Goal: Find specific page/section: Find specific page/section

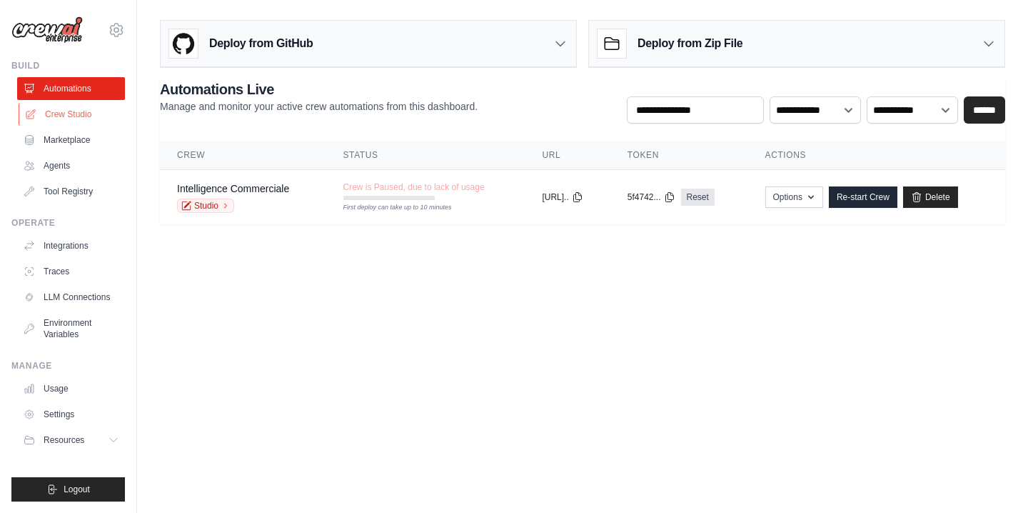
click at [75, 119] on link "Crew Studio" at bounding box center [73, 114] width 108 height 23
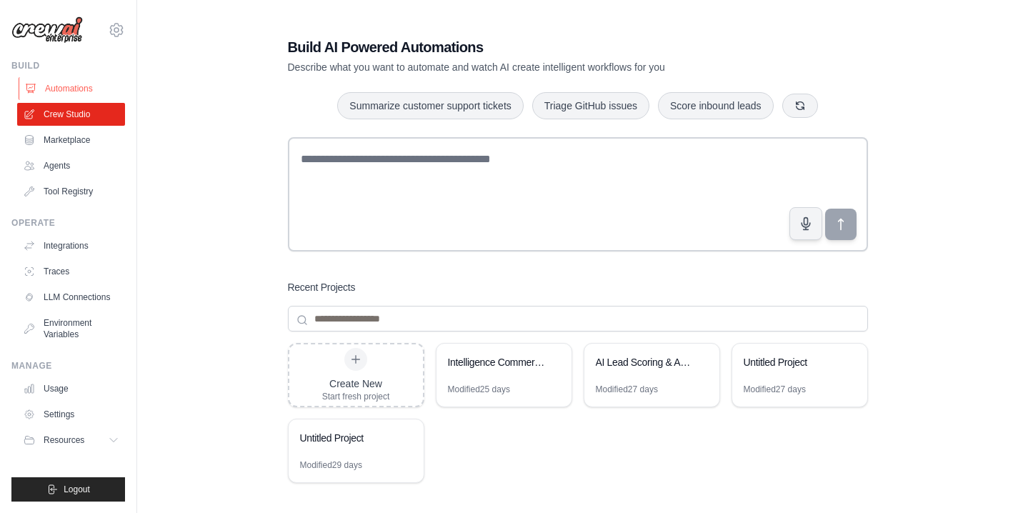
click at [87, 88] on link "Automations" at bounding box center [73, 88] width 108 height 23
